Goal: Obtain resource: Download file/media

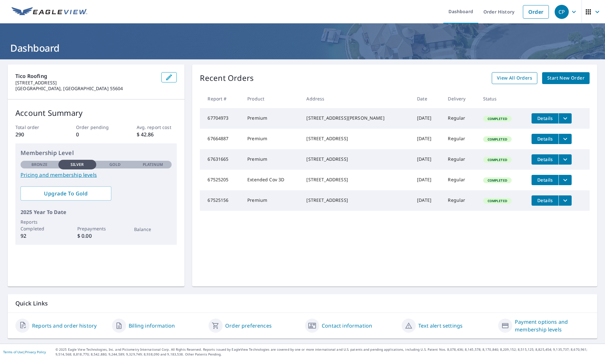
click at [517, 78] on span "View All Orders" at bounding box center [514, 78] width 35 height 8
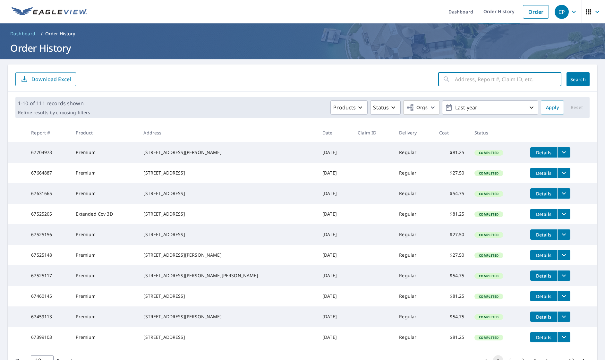
click at [486, 81] on input "text" at bounding box center [508, 79] width 106 height 18
type input "cedar"
click at [584, 79] on span "Search" at bounding box center [578, 79] width 13 height 6
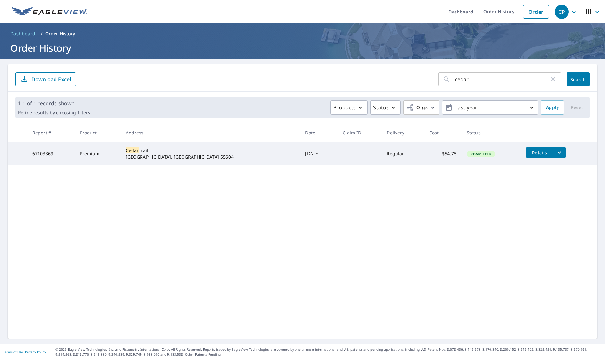
click at [556, 153] on icon "filesDropdownBtn-67103369" at bounding box center [560, 152] width 8 height 8
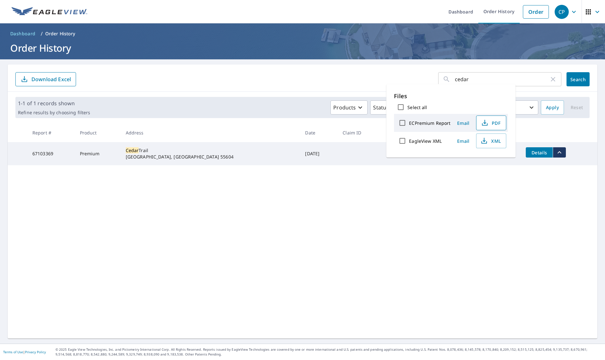
click at [498, 123] on span "PDF" at bounding box center [490, 123] width 21 height 8
